Goal: Subscribe to service/newsletter

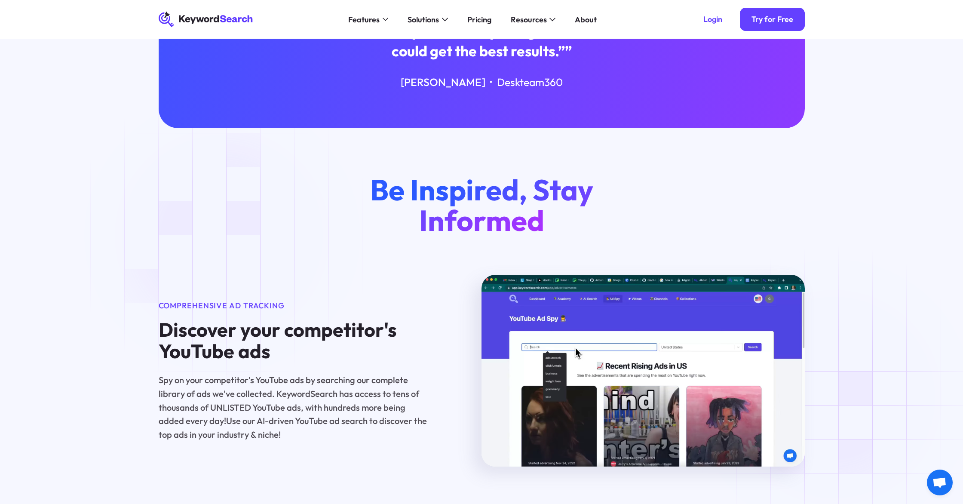
scroll to position [198, 0]
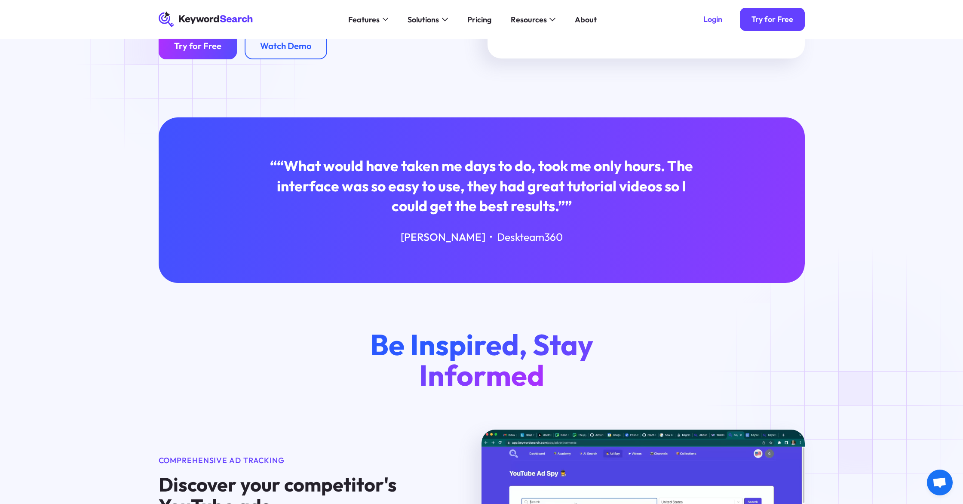
click at [196, 49] on div "Try for Free" at bounding box center [197, 45] width 47 height 11
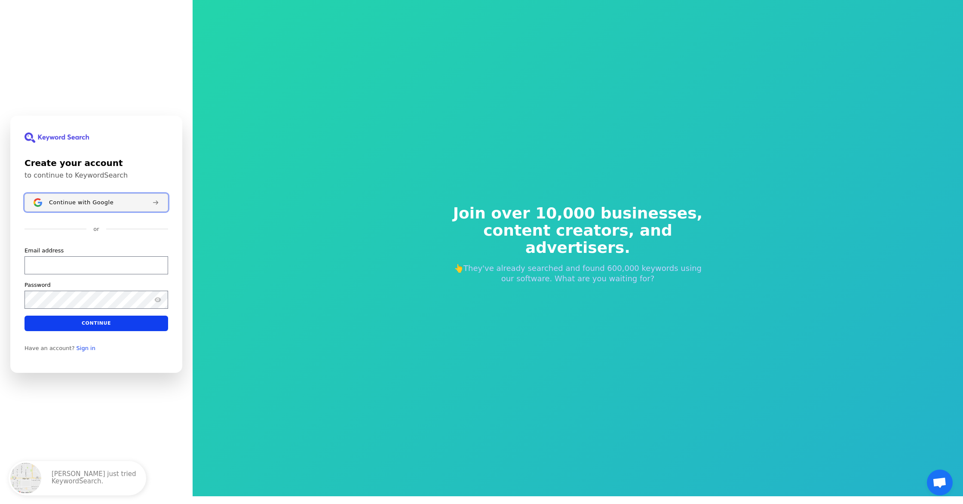
click at [92, 206] on span "Continue with Google" at bounding box center [81, 202] width 64 height 7
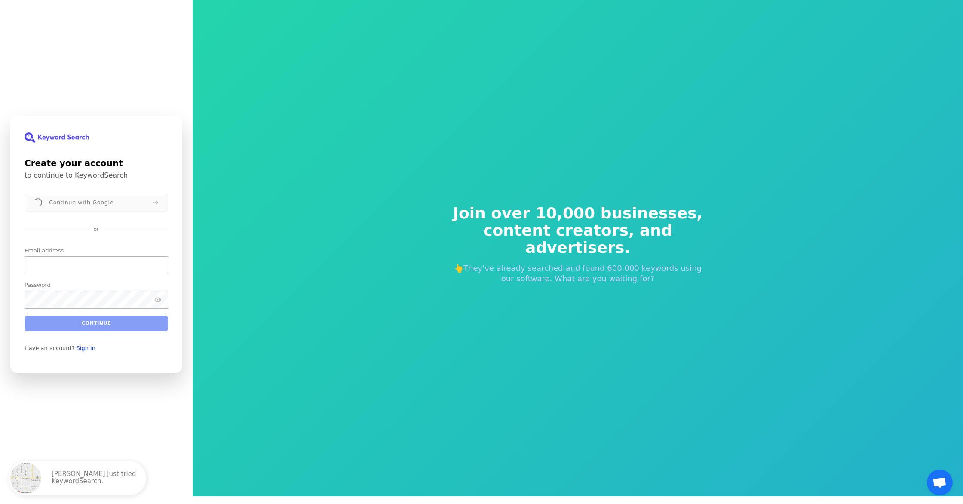
scroll to position [10, 0]
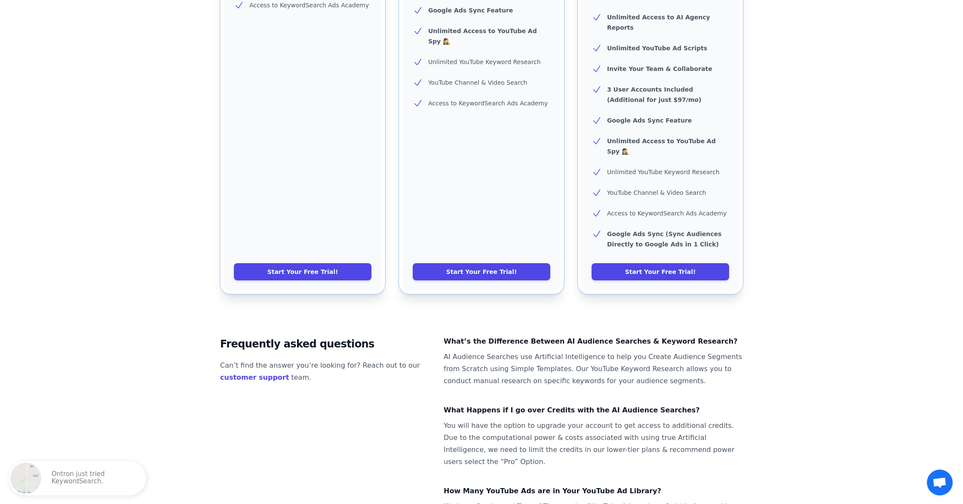
scroll to position [352, 0]
